Goal: Find contact information: Find contact information

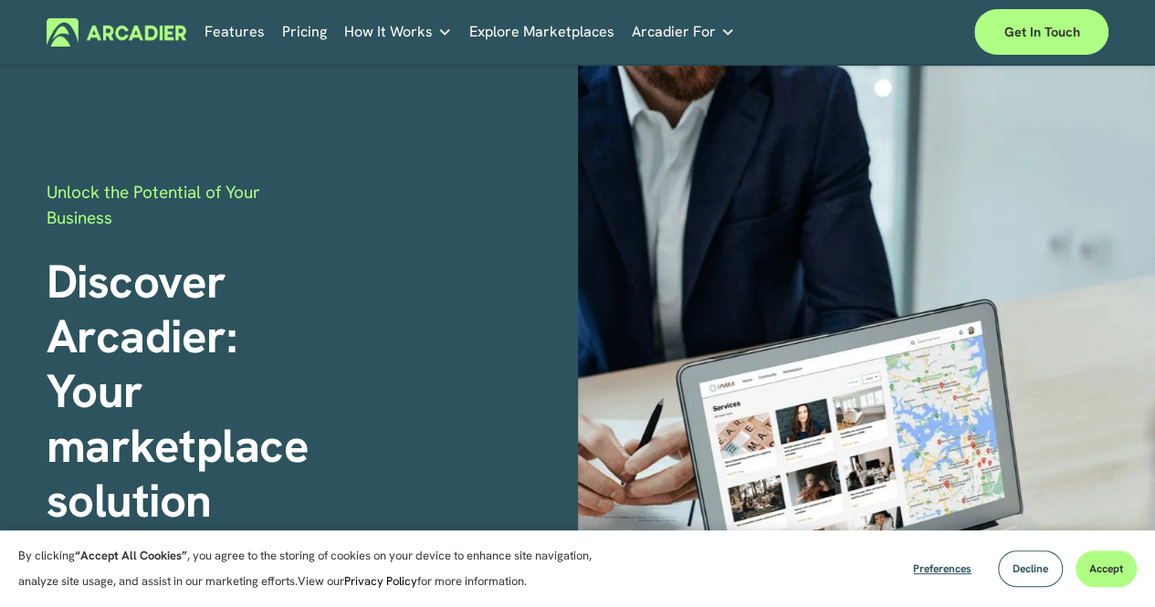
click at [1116, 572] on span "Accept" at bounding box center [1106, 568] width 34 height 15
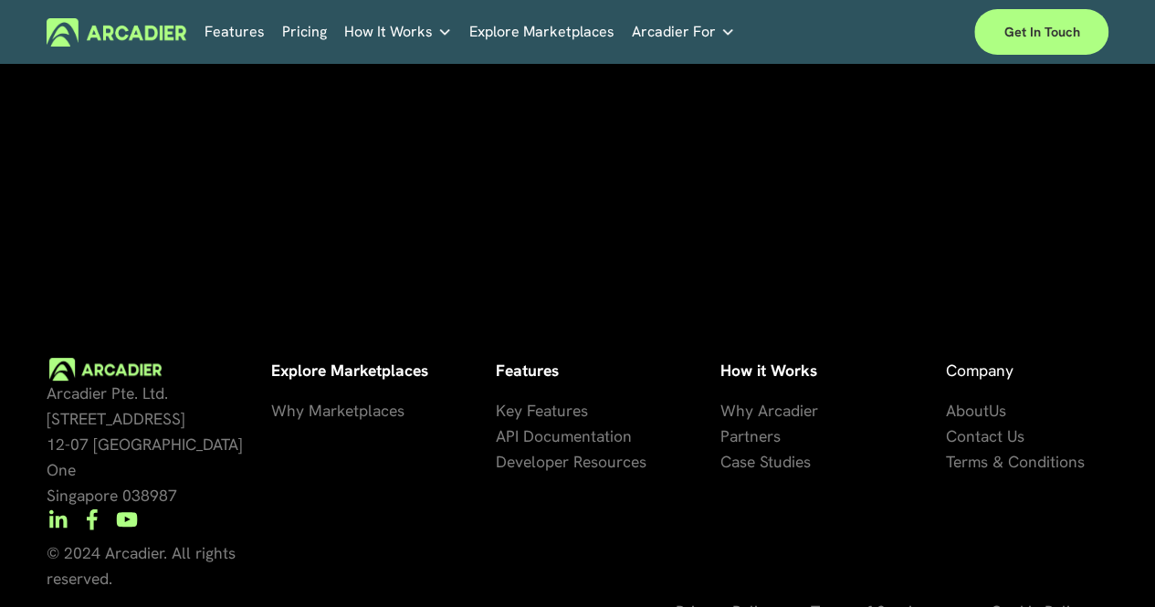
scroll to position [3648, 0]
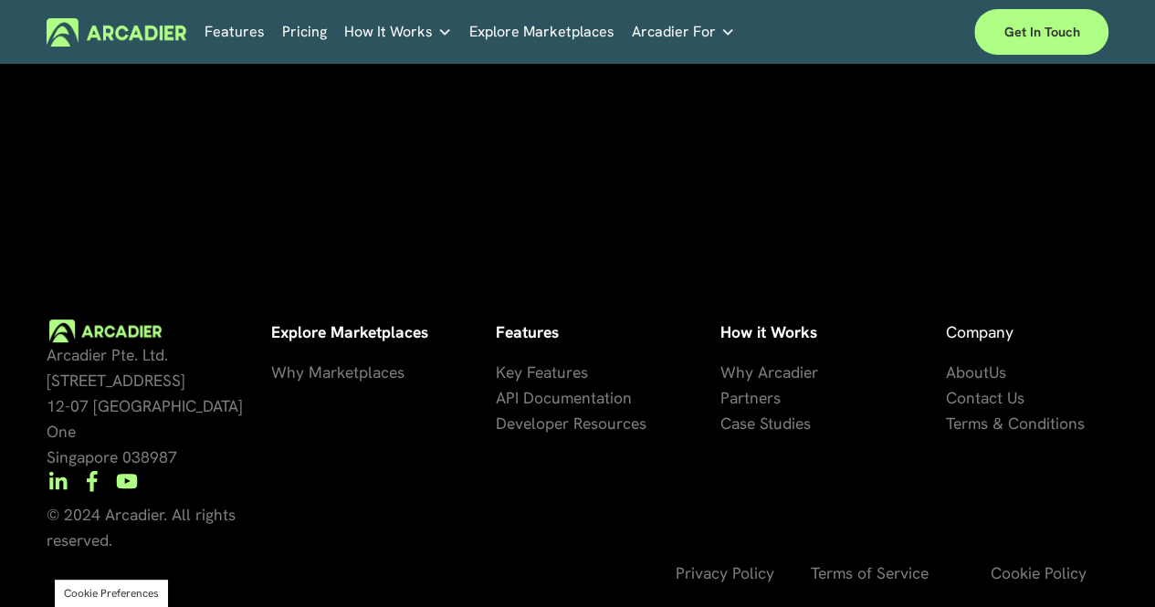
drag, startPoint x: 1160, startPoint y: 80, endPoint x: 1156, endPoint y: 584, distance: 503.9
drag, startPoint x: 39, startPoint y: 369, endPoint x: 131, endPoint y: 373, distance: 91.4
click at [131, 373] on div "Arcadier Pte. Ltd. [STREET_ADDRESS] How it Works Why Arcadier P artners Ca se S…" at bounding box center [577, 464] width 1155 height 288
copy span "Arcadier Pte"
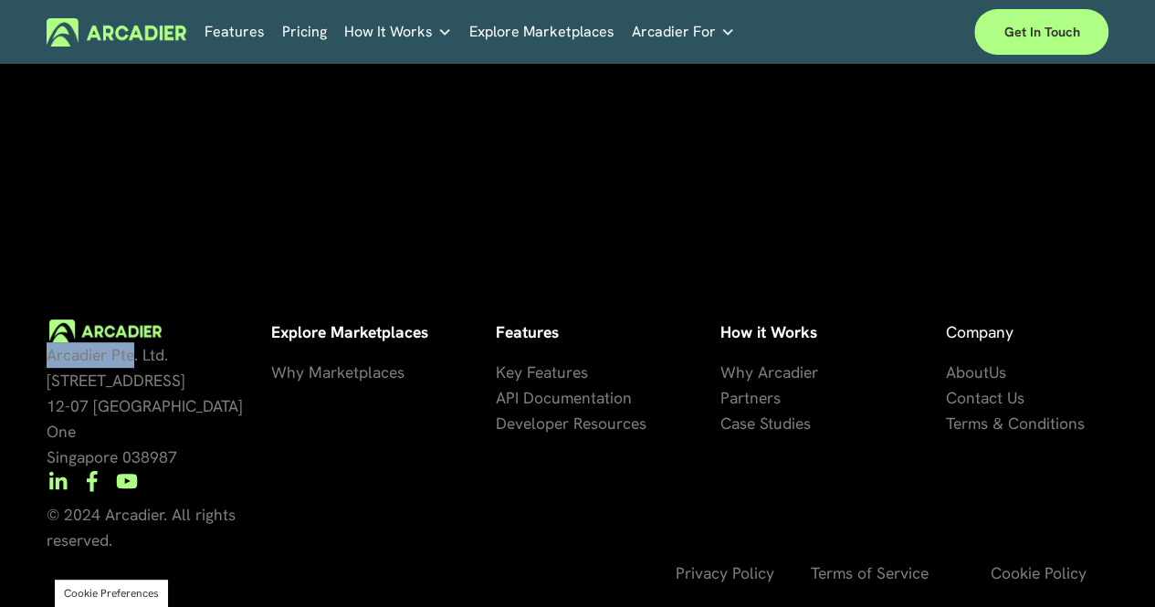
drag, startPoint x: 40, startPoint y: 393, endPoint x: 206, endPoint y: 390, distance: 166.2
click at [206, 390] on div "Arcadier Pte. Ltd. [STREET_ADDRESS] How it Works Why Arcadier P artners Ca se S…" at bounding box center [577, 464] width 1155 height 288
copy span "[STREET_ADDRESS]"
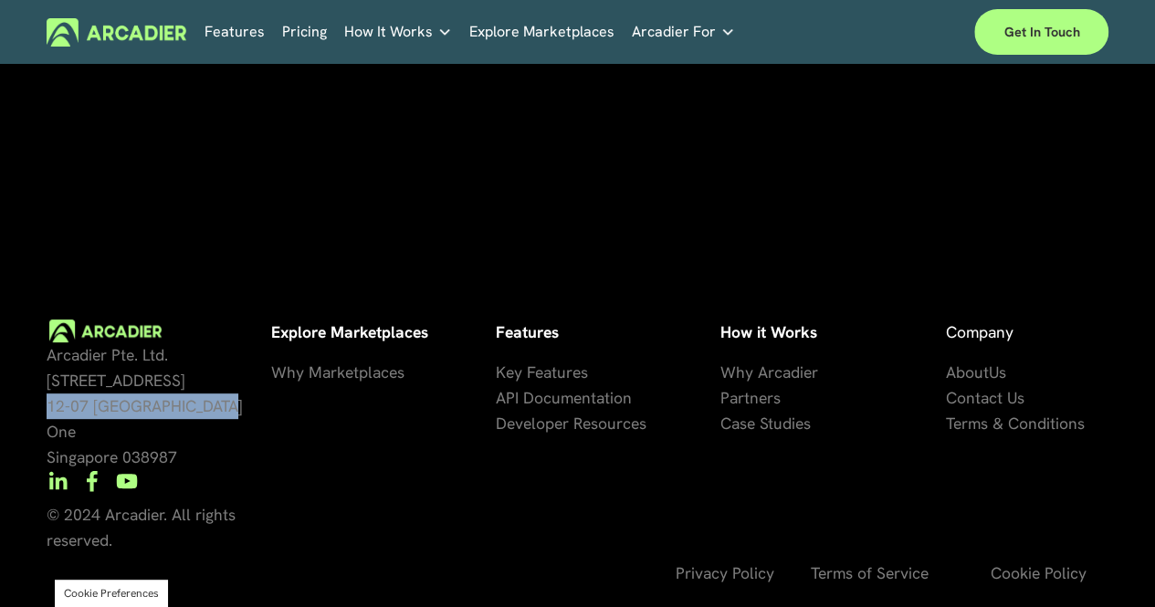
copy span "12-07 [GEOGRAPHIC_DATA] One"
copy span "038987"
